Goal: Task Accomplishment & Management: Use online tool/utility

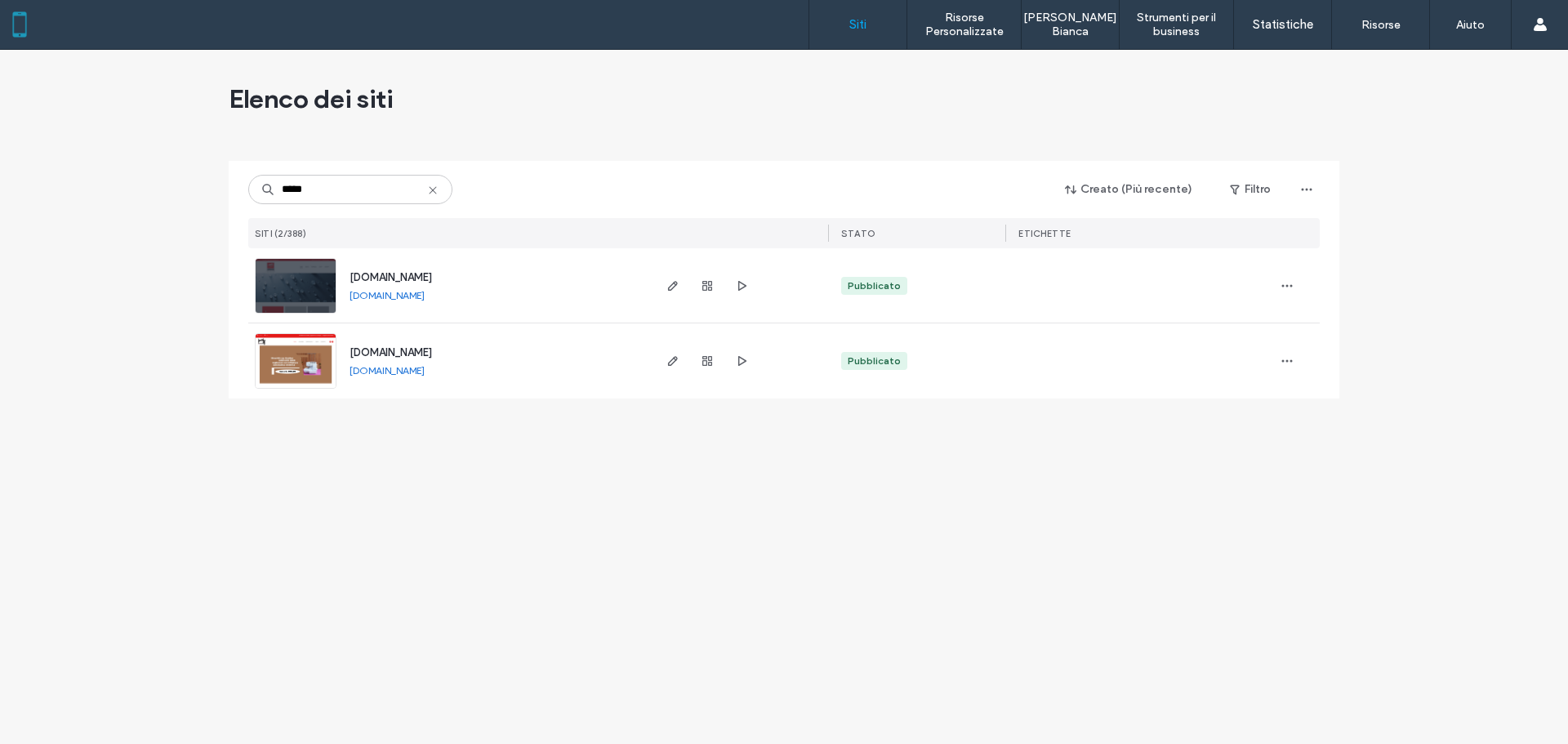
type input "*****"
click at [397, 350] on span "[DOMAIN_NAME]" at bounding box center [390, 352] width 82 height 13
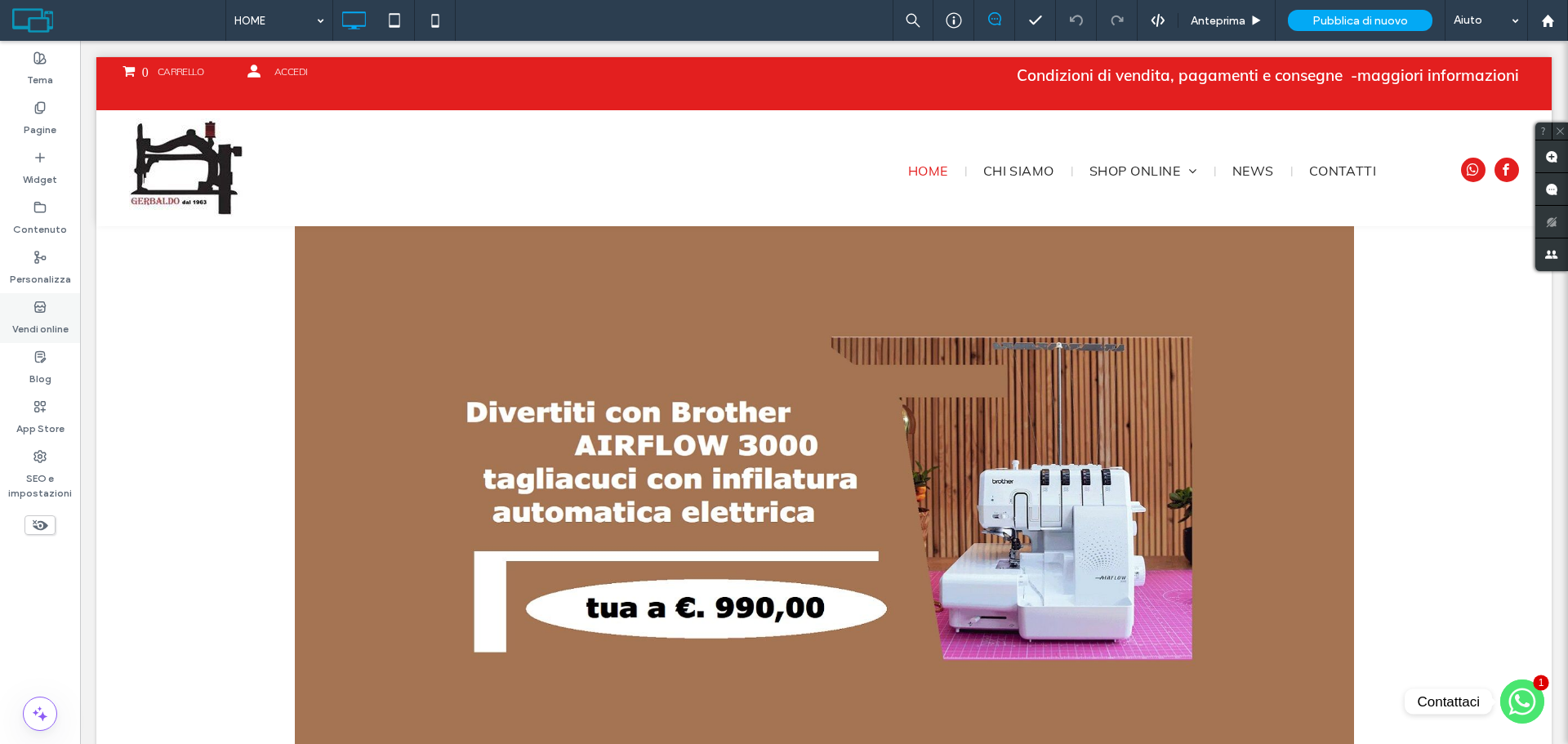
click at [46, 311] on div "Vendi online" at bounding box center [40, 318] width 80 height 50
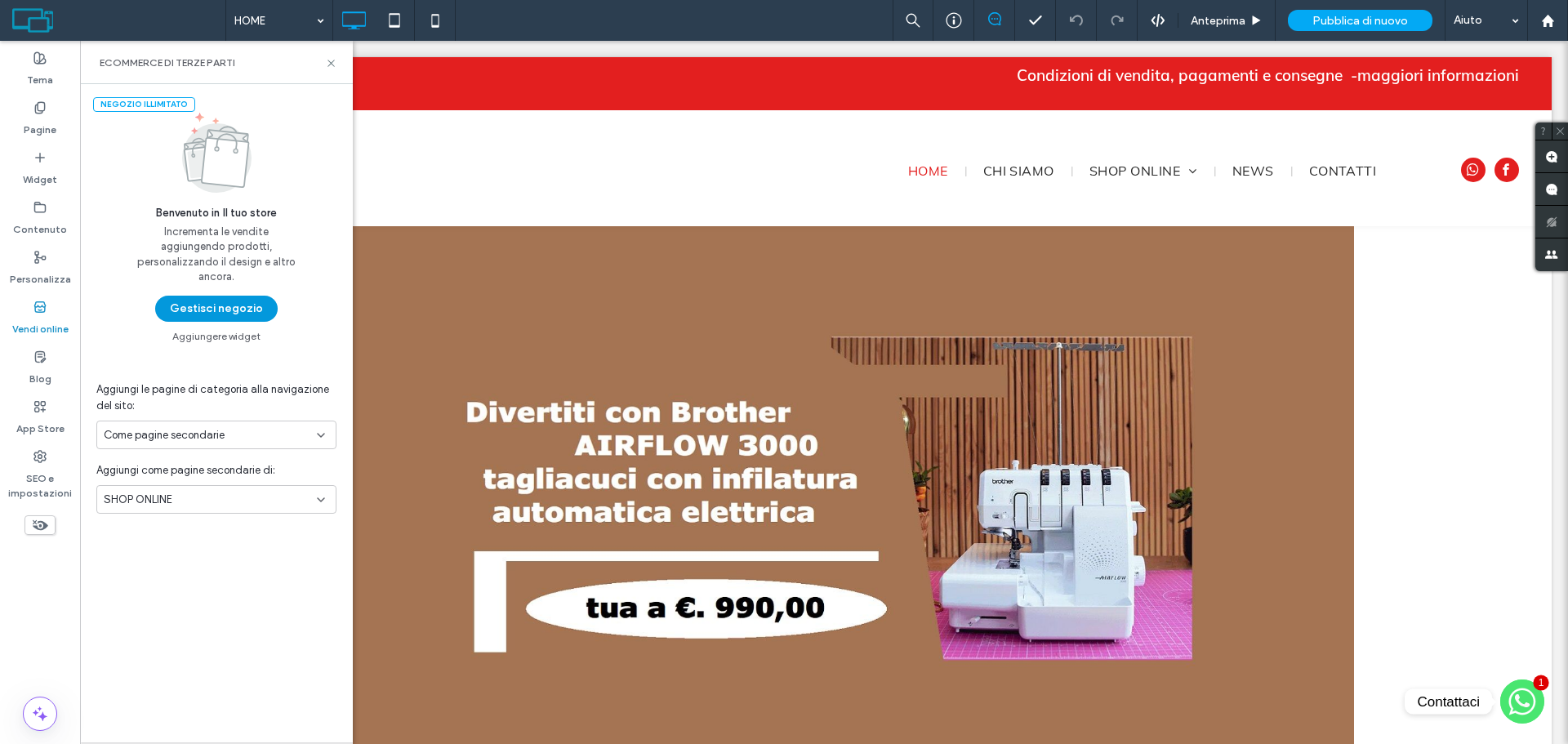
click at [200, 310] on button "Gestisci negozio" at bounding box center [216, 309] width 123 height 26
